Goal: Information Seeking & Learning: Learn about a topic

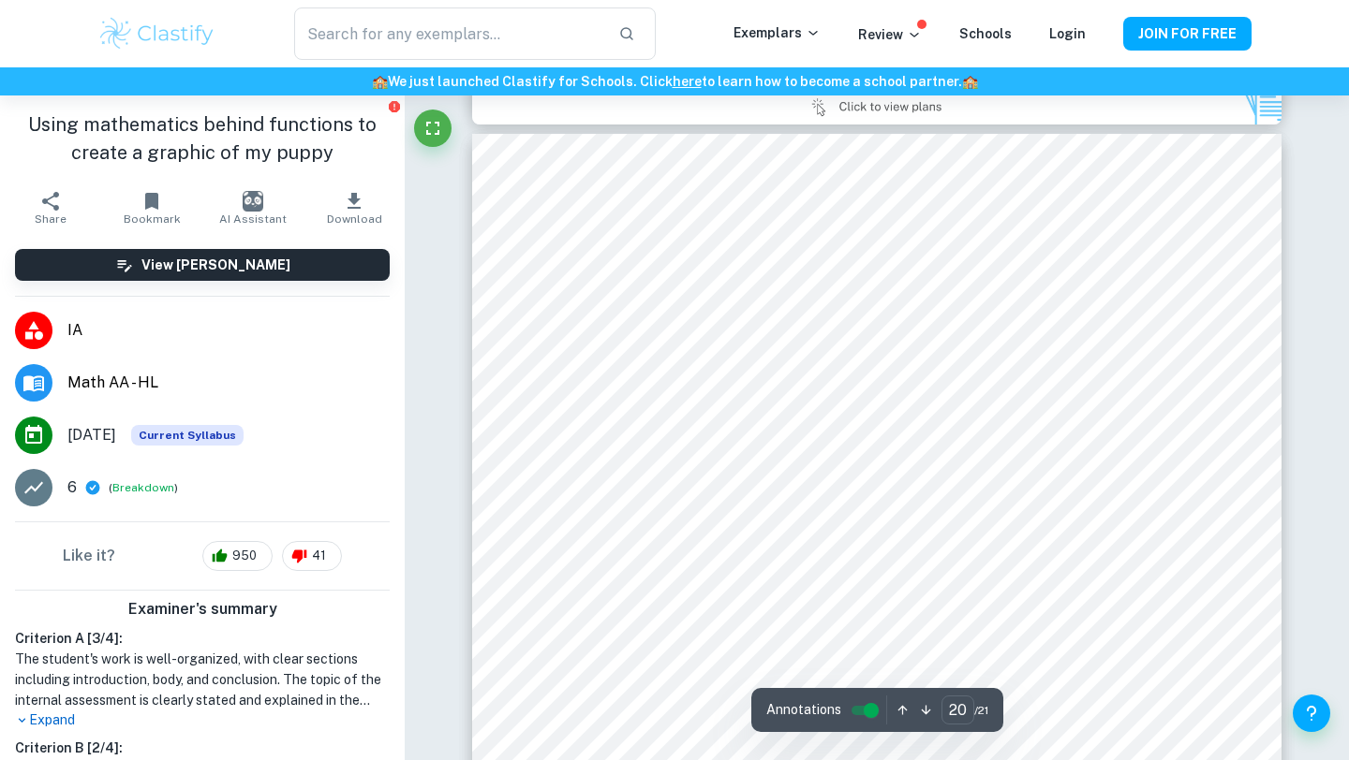
scroll to position [23424, 0]
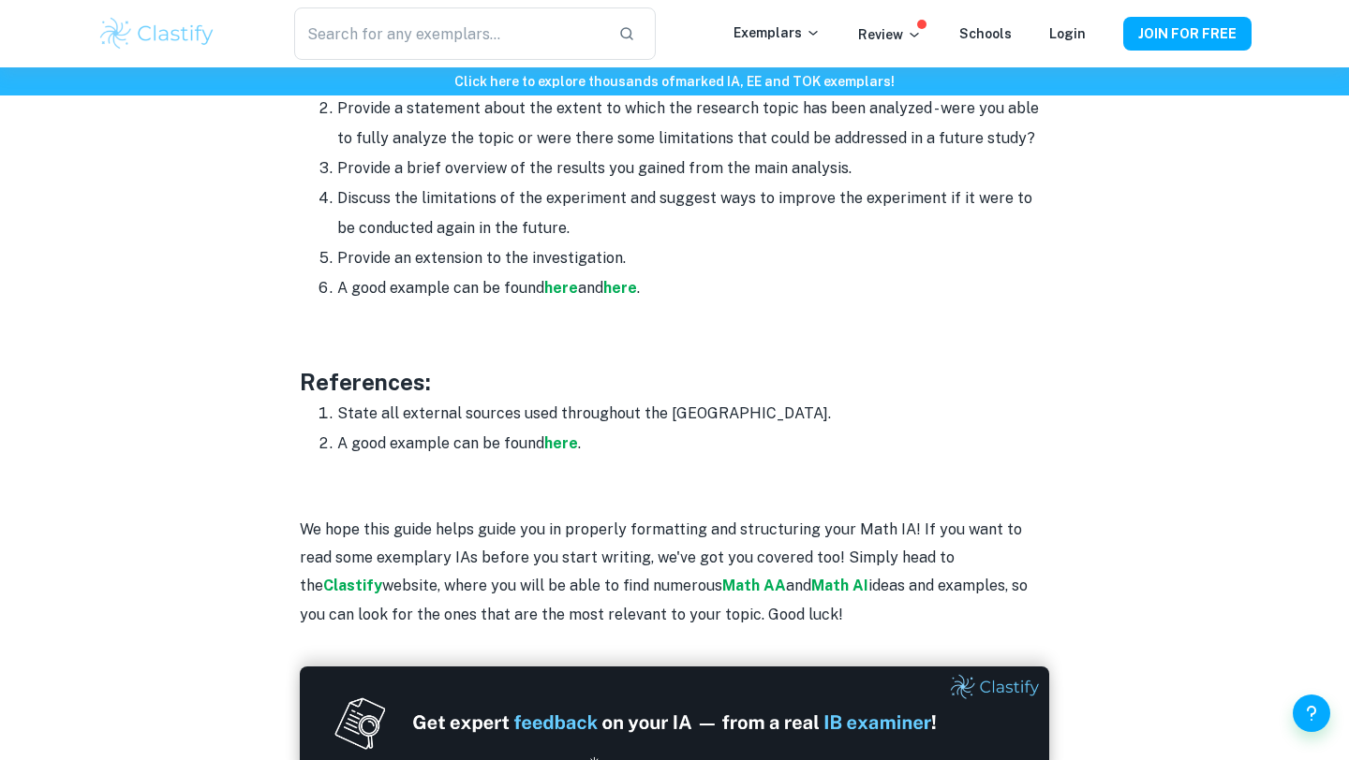
scroll to position [2397, 0]
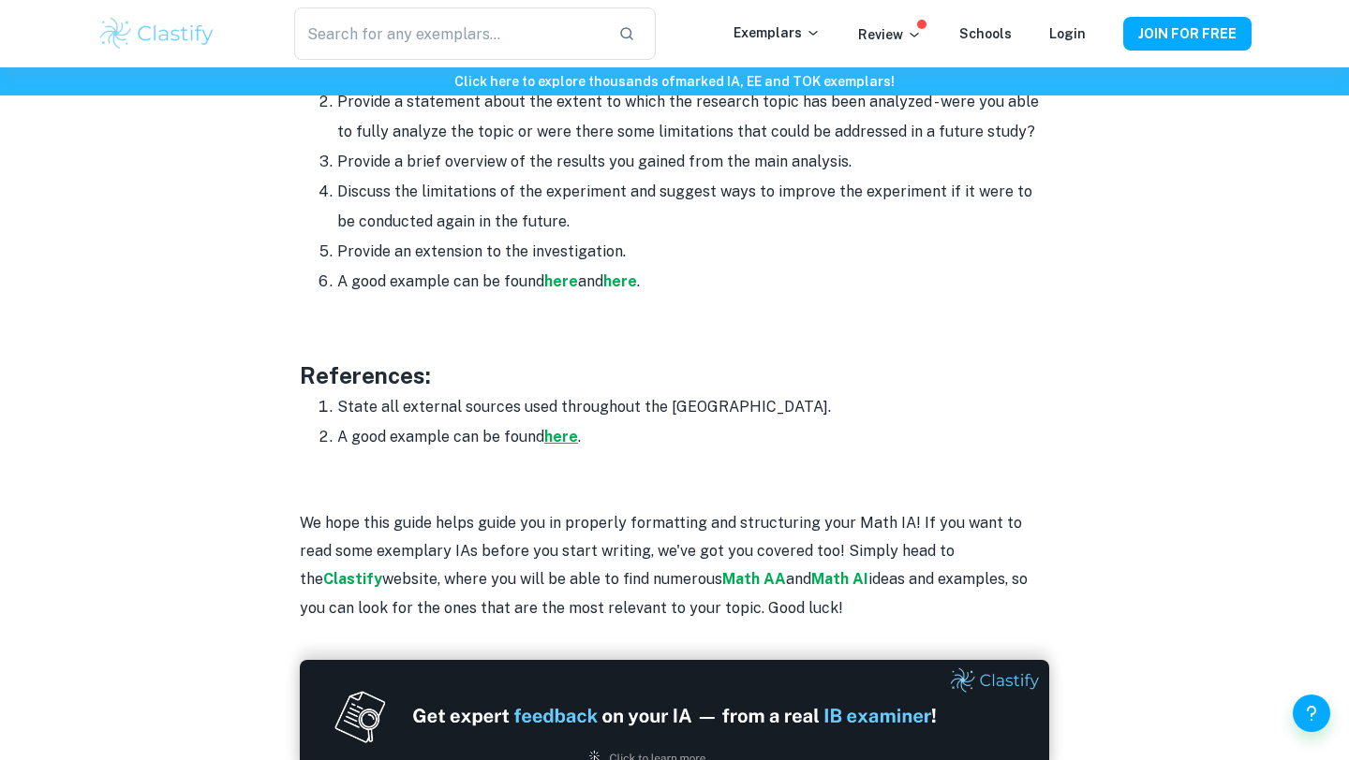
click at [560, 437] on strong "here" at bounding box center [561, 437] width 34 height 18
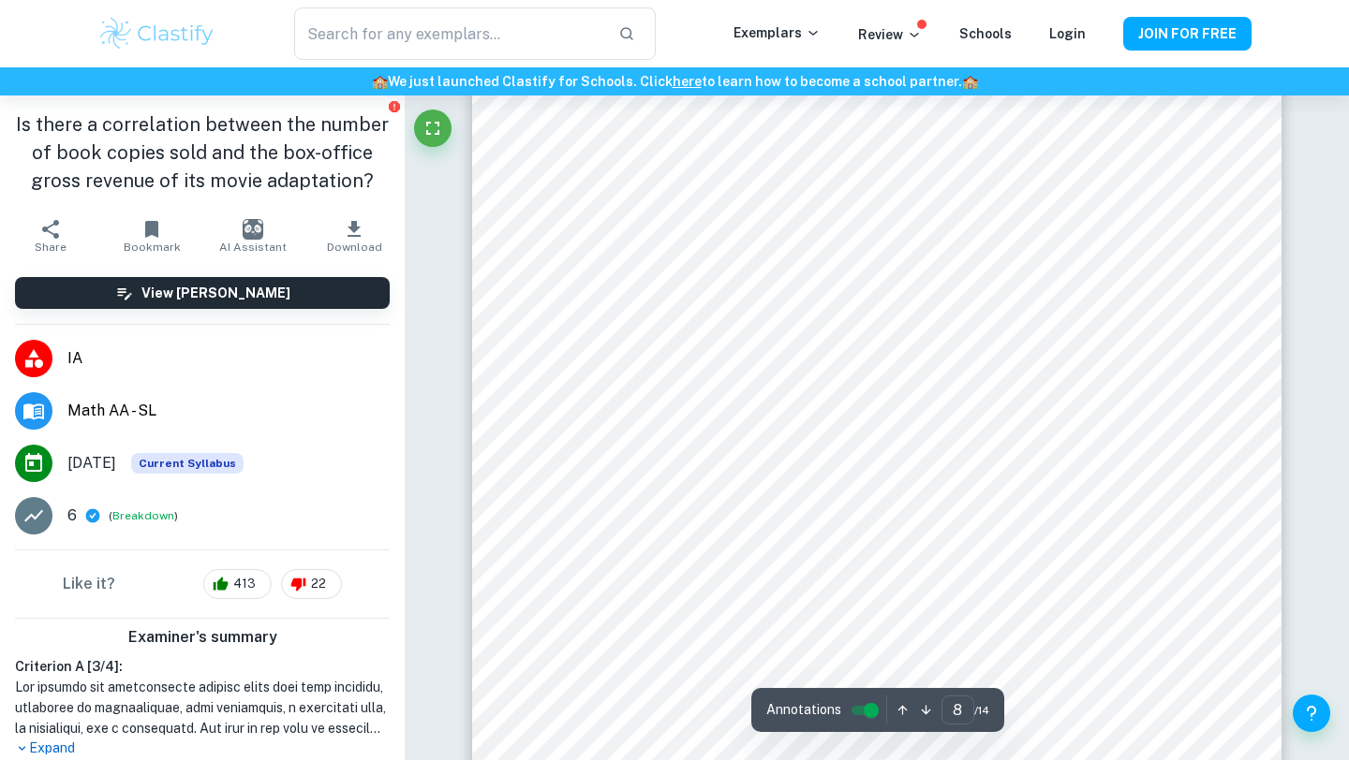
scroll to position [8732, 0]
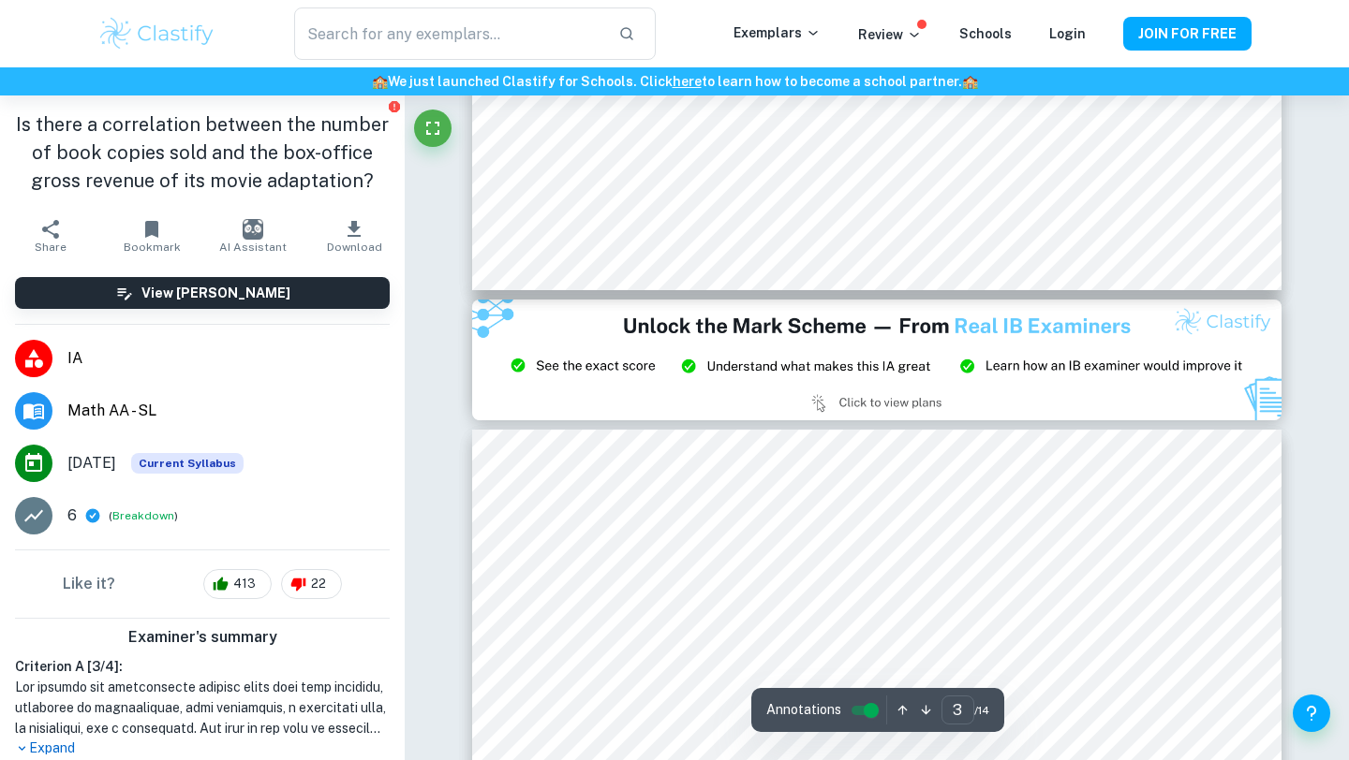
type input "2"
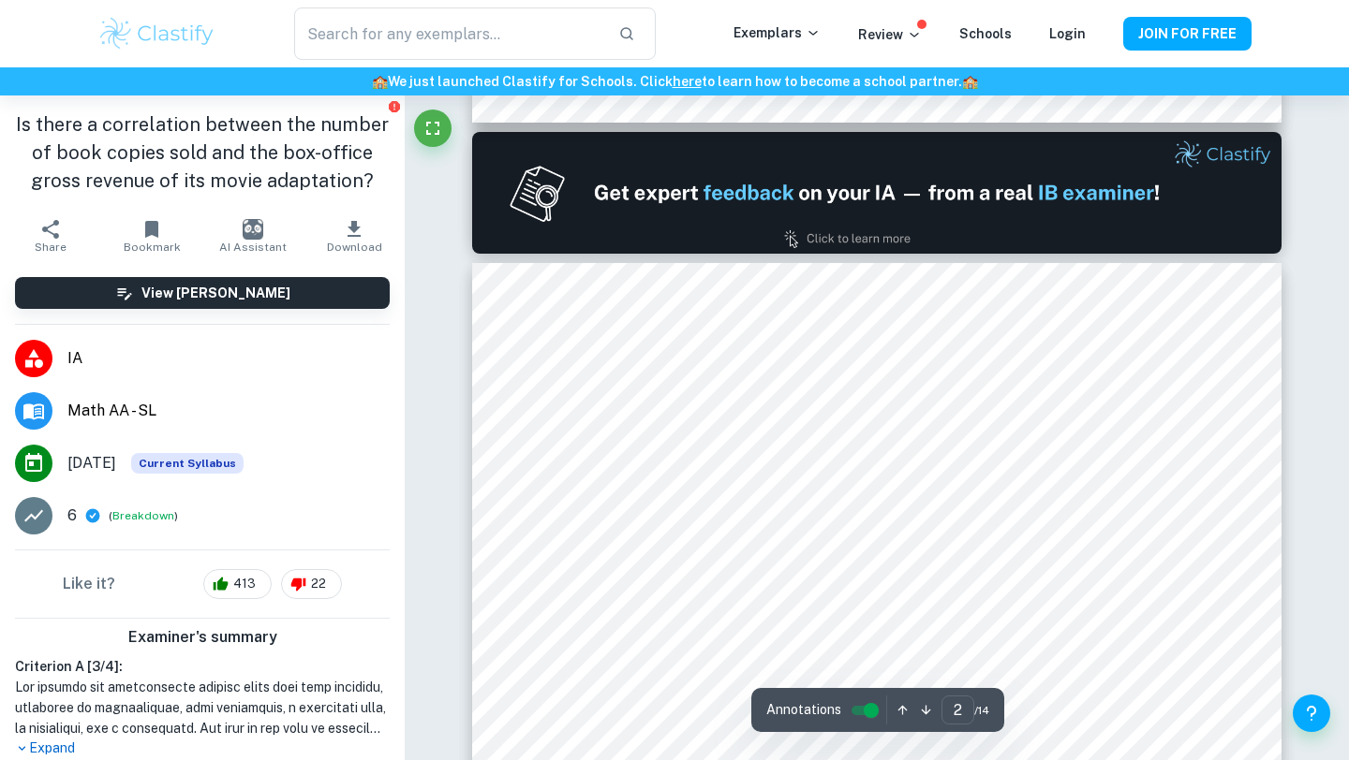
scroll to position [1138, 0]
